Goal: Complete application form

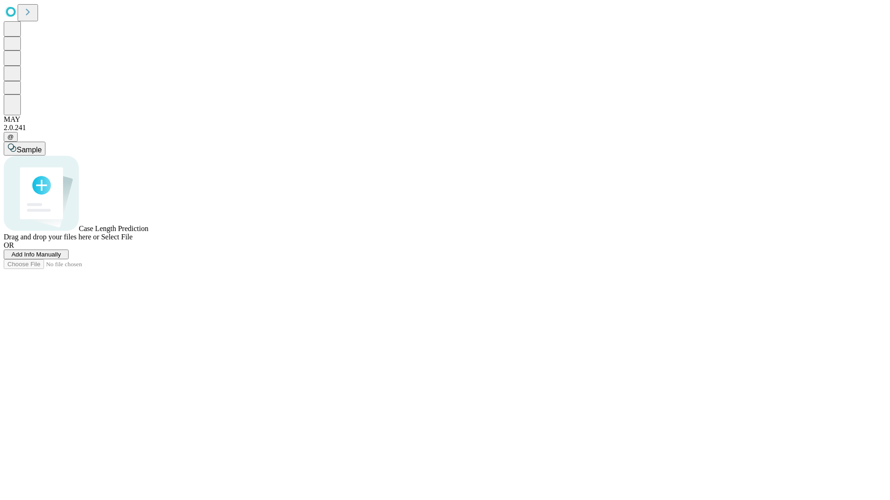
click at [61, 258] on span "Add Info Manually" at bounding box center [37, 254] width 50 height 7
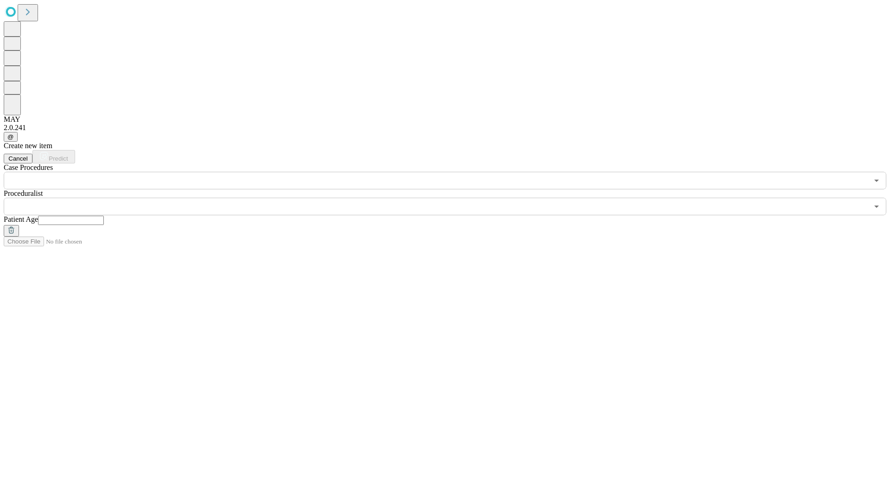
click at [104, 216] on input "text" at bounding box center [71, 220] width 66 height 9
type input "*"
click at [451, 198] on input "text" at bounding box center [436, 207] width 864 height 18
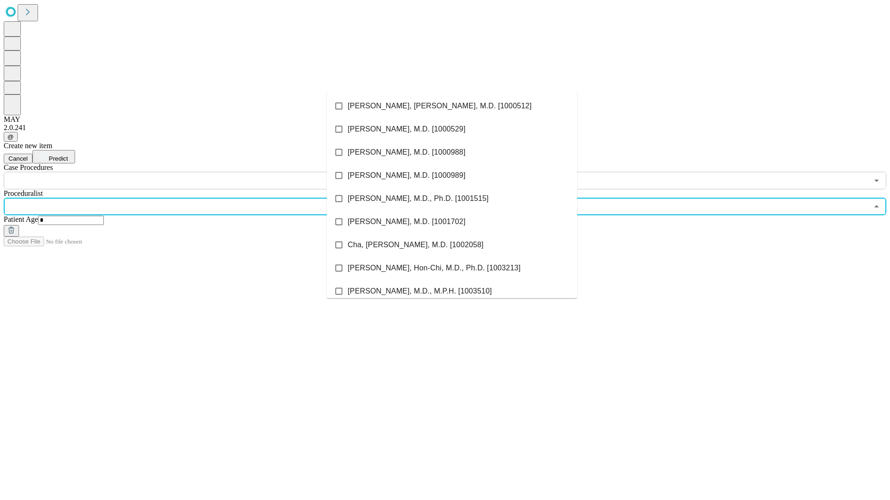
click at [452, 106] on li "[PERSON_NAME], [PERSON_NAME], M.D. [1000512]" at bounding box center [452, 106] width 250 height 23
